Goal: Find specific page/section: Find specific page/section

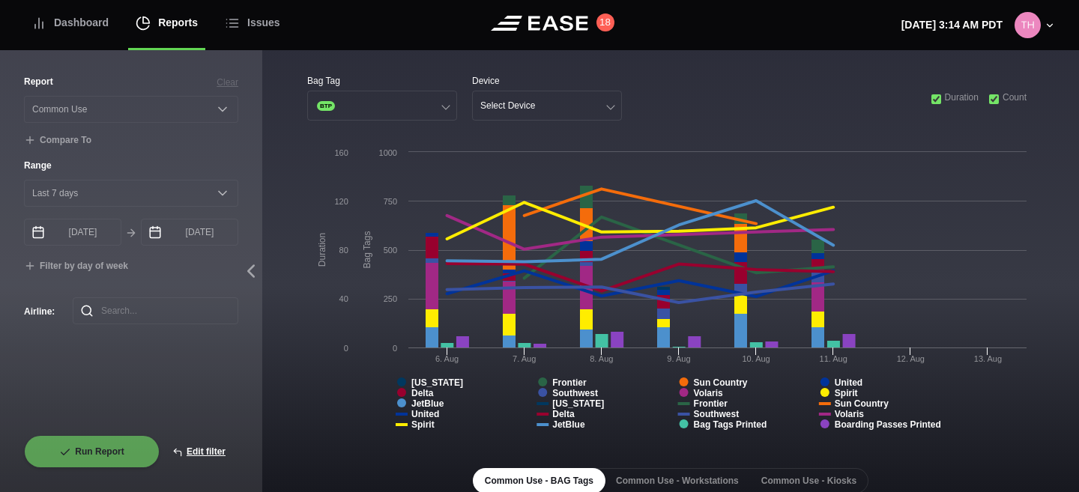
select select "Common Use"
select select "7"
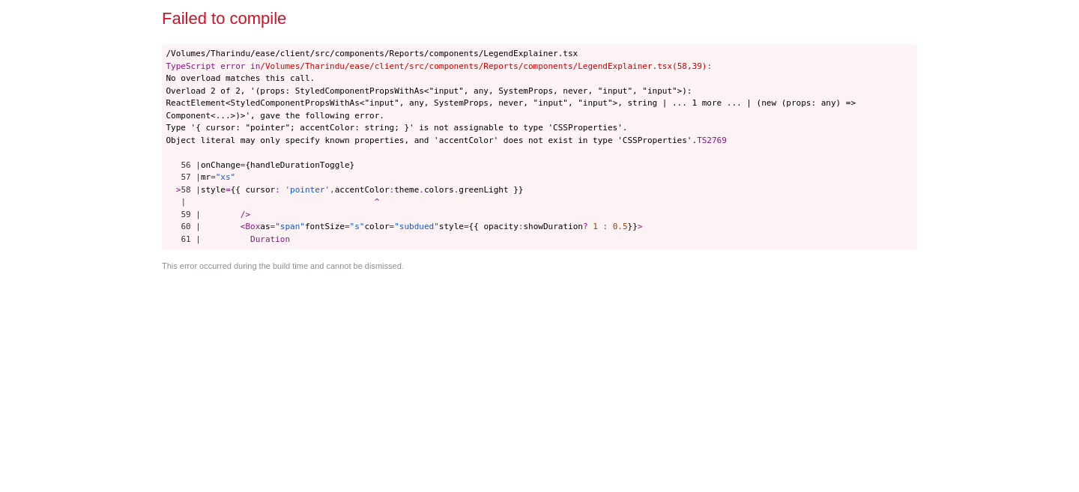
select select "Common Use"
select select "7"
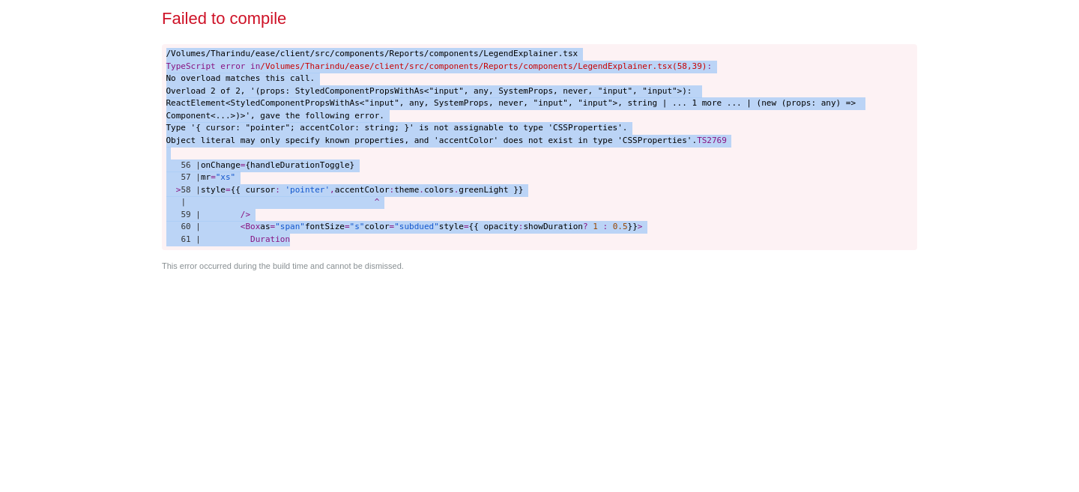
drag, startPoint x: 166, startPoint y: 55, endPoint x: 389, endPoint y: 241, distance: 289.4
click at [389, 241] on pre "/Volumes/Tharindu/ease/client/src/components/Reports/components/LegendExplainer…" at bounding box center [539, 147] width 755 height 206
copy code "/Volumes/Tharindu/ease/client/src/components/Reports/components/LegendExplainer…"
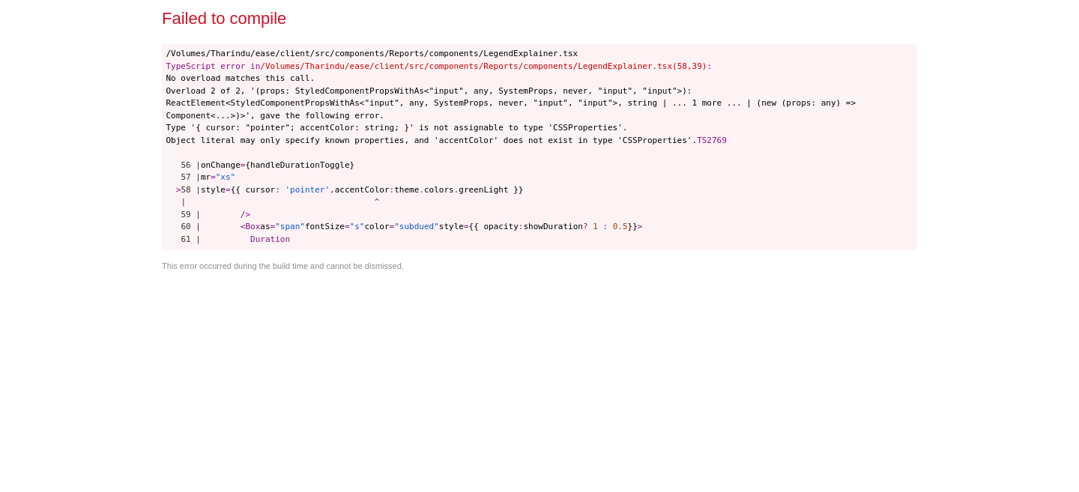
click at [585, 318] on div "Failed to compile /Volumes/Tharindu/ease/client/src/components/Reports/componen…" at bounding box center [539, 246] width 767 height 492
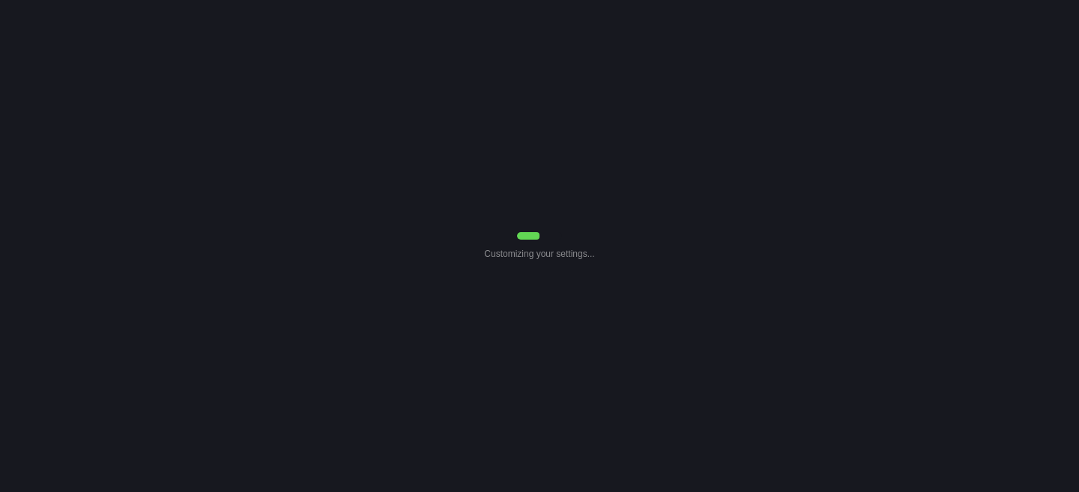
select select "Common Use"
select select "7"
